Goal: Information Seeking & Learning: Check status

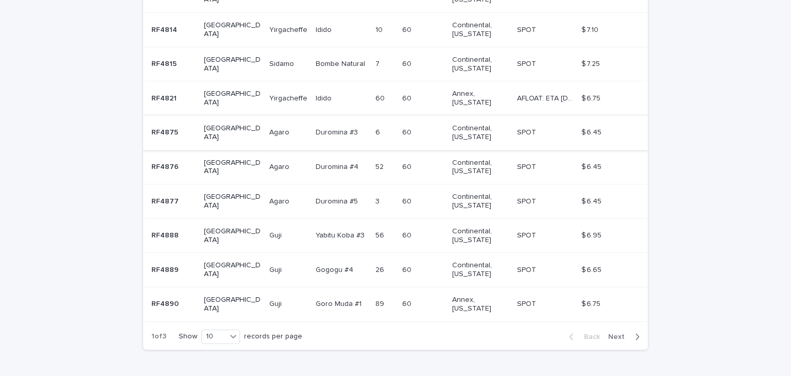
scroll to position [289, 0]
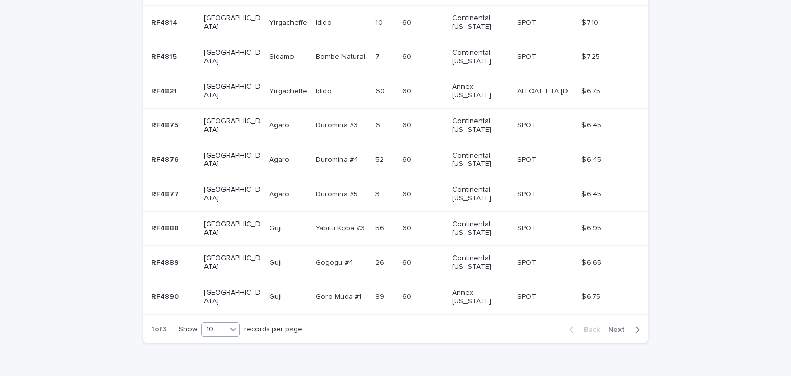
click at [219, 324] on div "10" at bounding box center [214, 329] width 25 height 11
click at [219, 338] on div "30" at bounding box center [218, 341] width 38 height 12
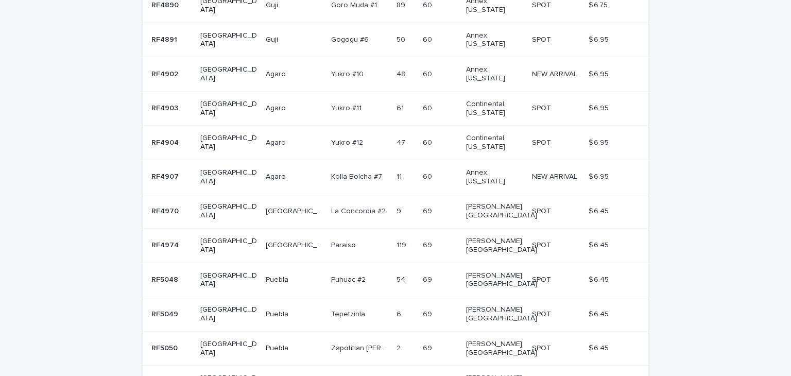
scroll to position [581, 0]
click at [158, 273] on p "RF5048" at bounding box center [165, 278] width 29 height 11
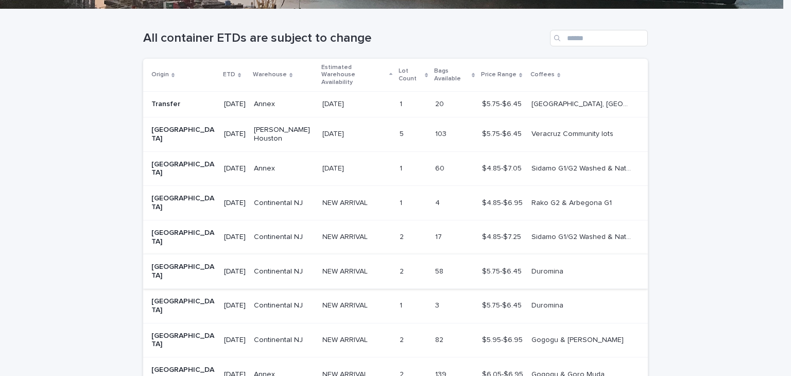
scroll to position [229, 0]
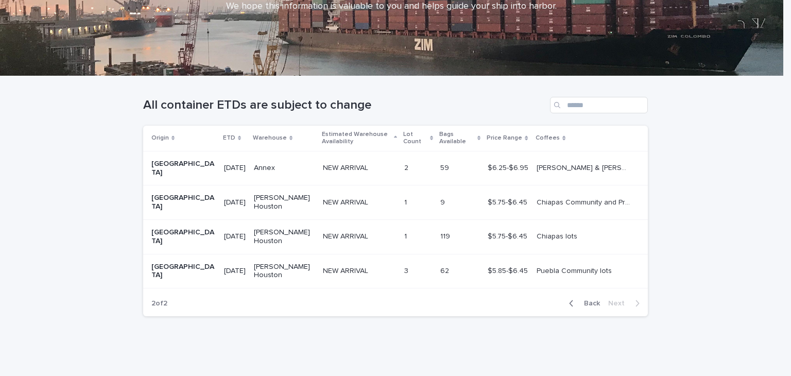
scroll to position [154, 0]
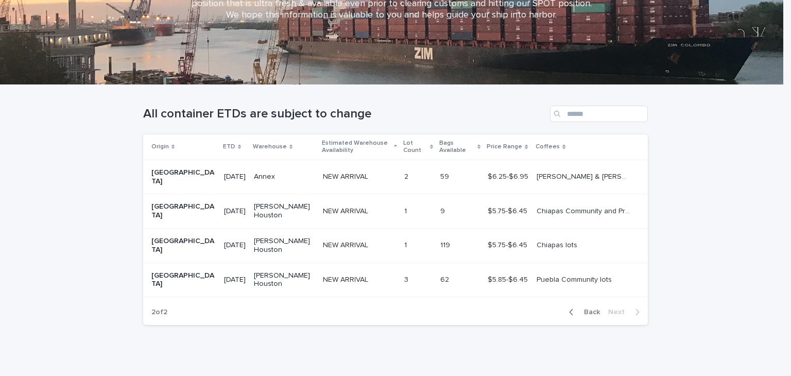
click at [584, 299] on div "Back Next" at bounding box center [604, 312] width 87 height 26
click at [583, 308] on span "Back" at bounding box center [589, 311] width 22 height 7
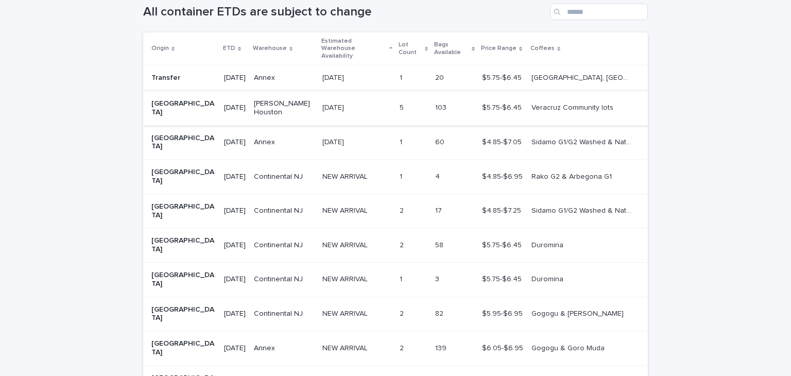
scroll to position [287, 0]
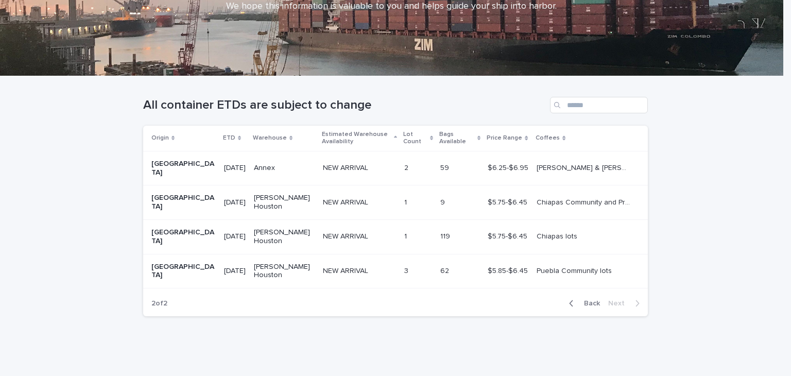
scroll to position [154, 0]
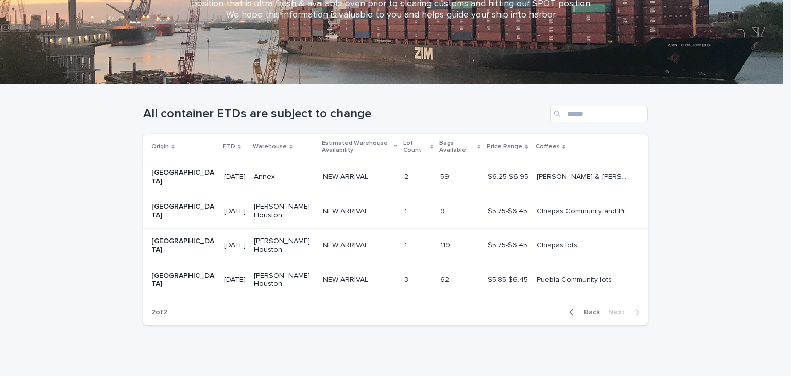
click at [564, 205] on p "Chiapas Community and Producer lots" at bounding box center [585, 210] width 97 height 11
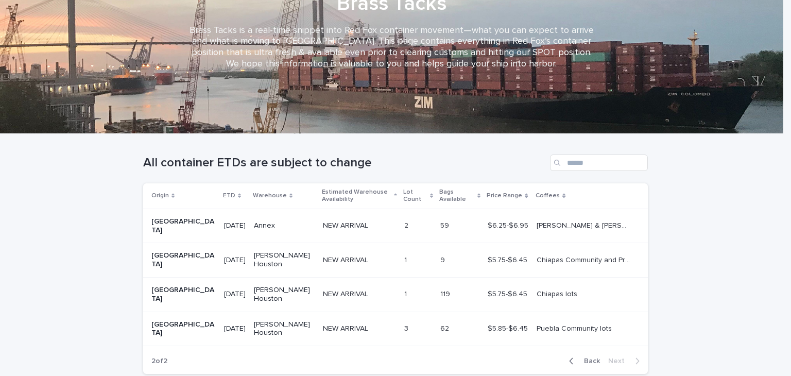
scroll to position [109, 0]
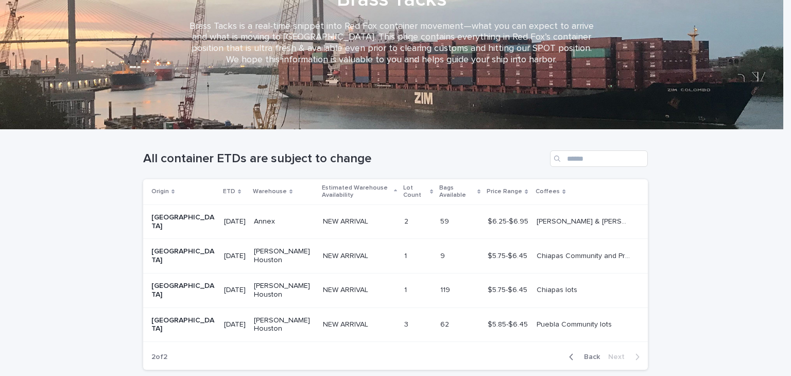
click at [537, 284] on p "Chiapas lots" at bounding box center [558, 289] width 43 height 11
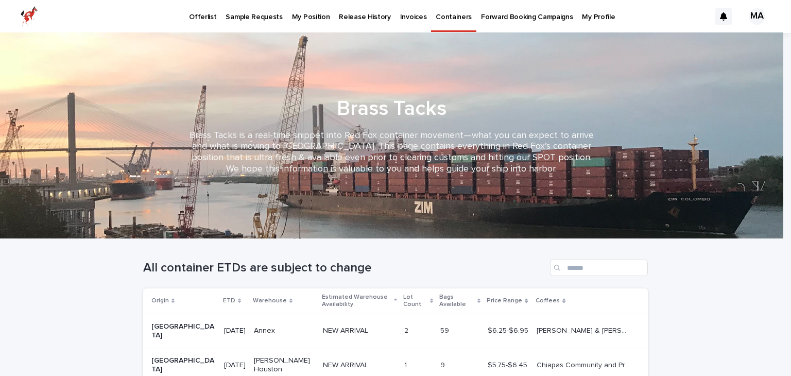
scroll to position [154, 0]
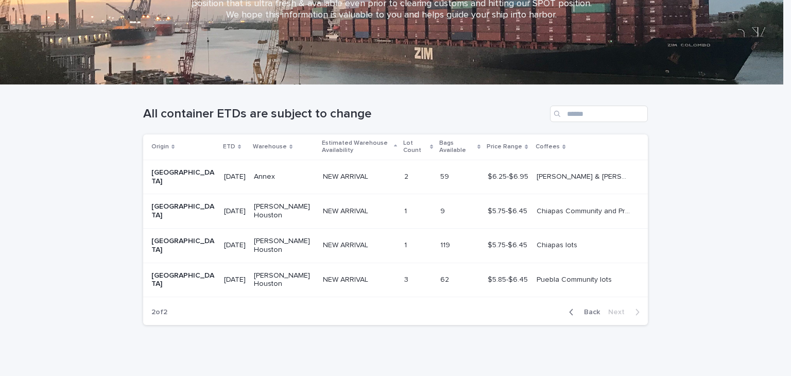
click at [538, 273] on p "Puebla Community lots" at bounding box center [575, 278] width 77 height 11
